Goal: Task Accomplishment & Management: Use online tool/utility

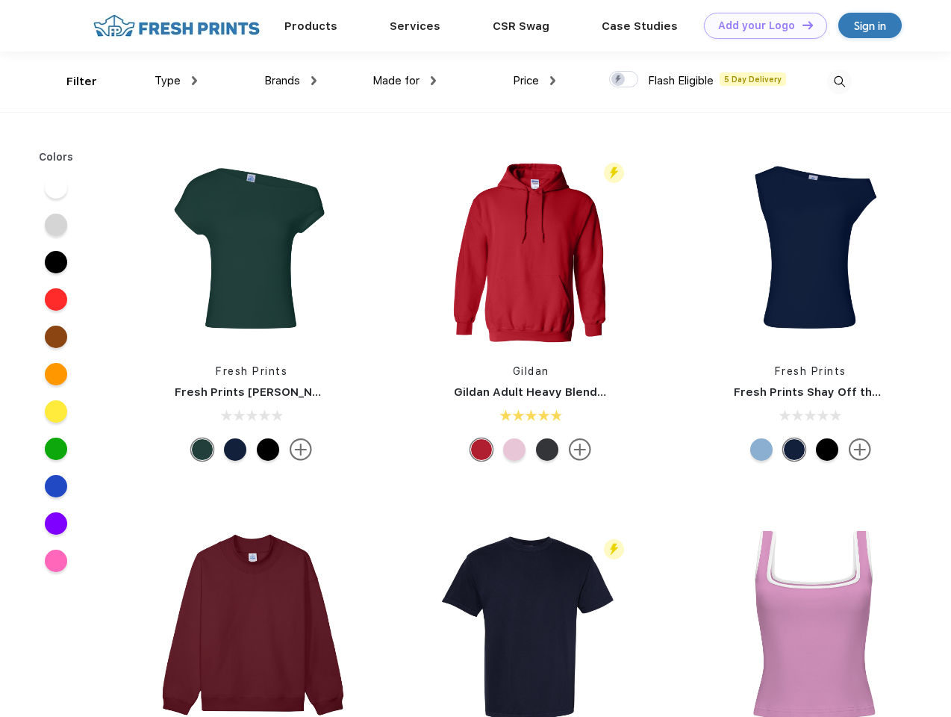
click at [760, 25] on link "Add your Logo Design Tool" at bounding box center [765, 26] width 123 height 26
click at [0, 0] on div "Design Tool" at bounding box center [0, 0] width 0 height 0
click at [801, 25] on link "Add your Logo Design Tool" at bounding box center [765, 26] width 123 height 26
click at [72, 81] on div "Filter" at bounding box center [81, 81] width 31 height 17
click at [176, 81] on span "Type" at bounding box center [168, 80] width 26 height 13
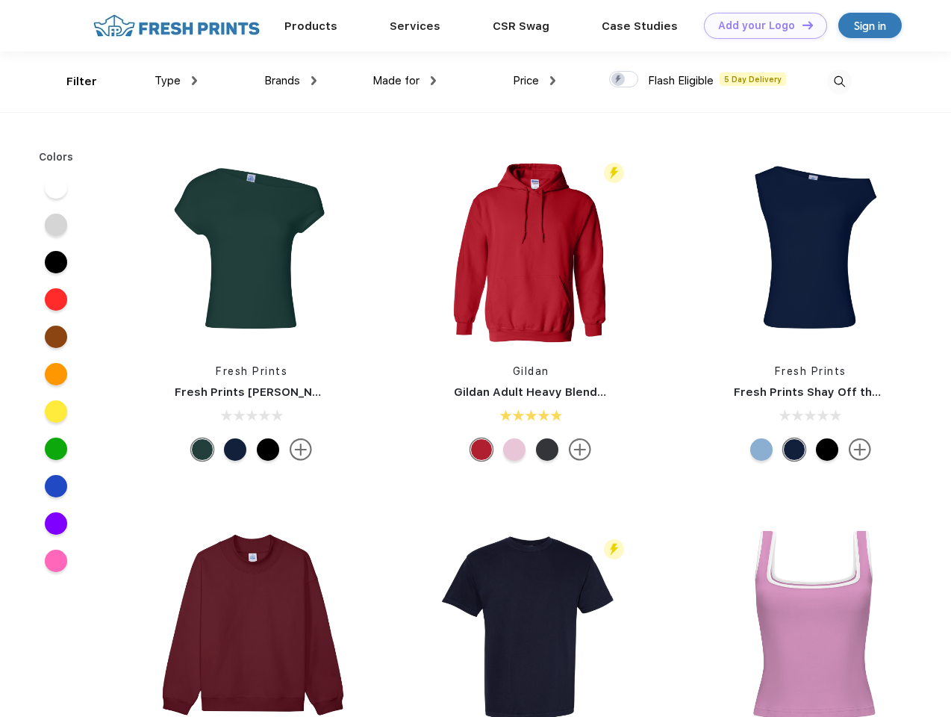
click at [290, 81] on span "Brands" at bounding box center [282, 80] width 36 height 13
click at [405, 81] on span "Made for" at bounding box center [396, 80] width 47 height 13
click at [535, 81] on span "Price" at bounding box center [526, 80] width 26 height 13
click at [624, 80] on div at bounding box center [623, 79] width 29 height 16
click at [619, 80] on input "checkbox" at bounding box center [614, 75] width 10 height 10
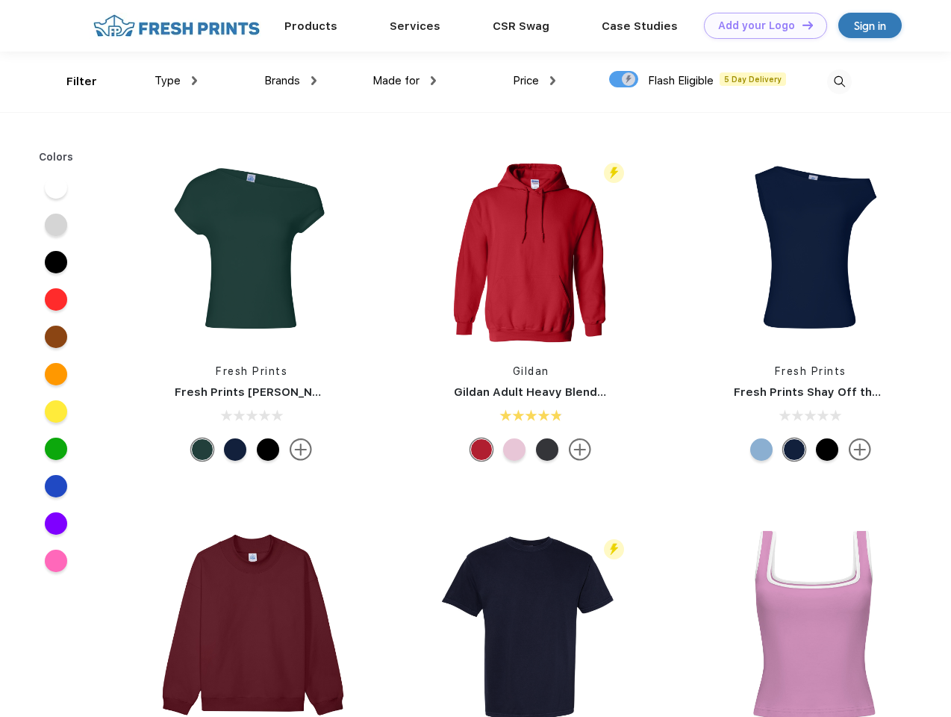
click at [839, 81] on img at bounding box center [839, 81] width 25 height 25
